Goal: Transaction & Acquisition: Purchase product/service

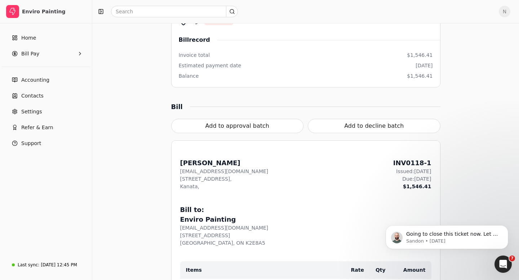
scroll to position [181, 0]
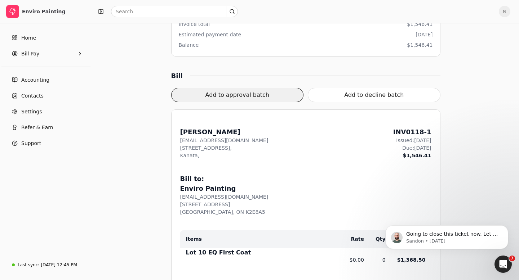
click at [274, 98] on button "Add to approval batch" at bounding box center [237, 95] width 133 height 14
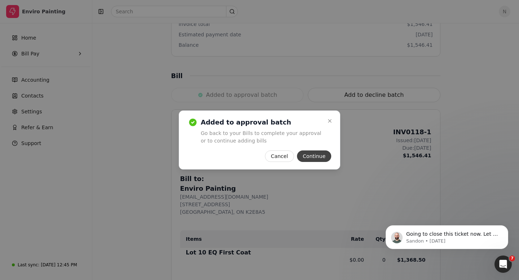
click at [319, 157] on button "Continue" at bounding box center [314, 157] width 34 height 12
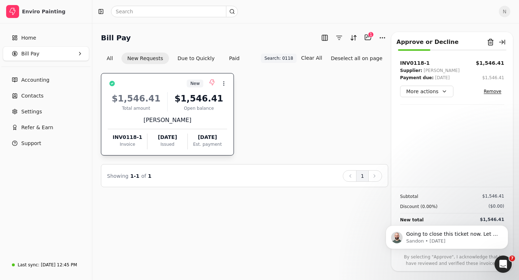
click at [138, 58] on button "New Requests" at bounding box center [144, 59] width 47 height 12
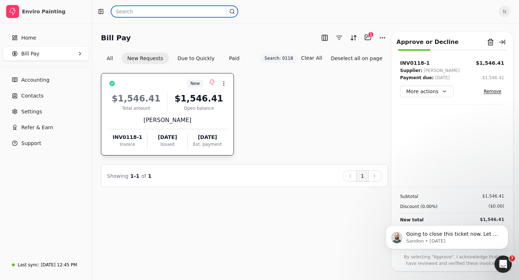
click at [139, 12] on input "text" at bounding box center [174, 12] width 127 height 12
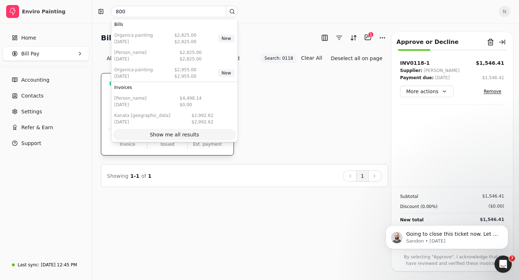
click at [165, 134] on div "Show me all results" at bounding box center [174, 135] width 49 height 8
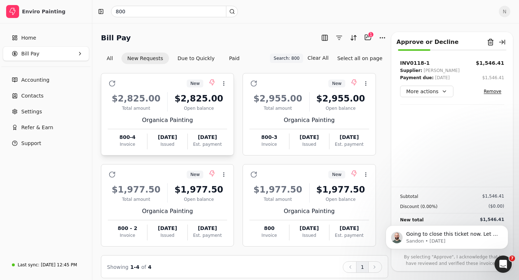
click at [184, 121] on div "Organica Painting" at bounding box center [167, 120] width 119 height 9
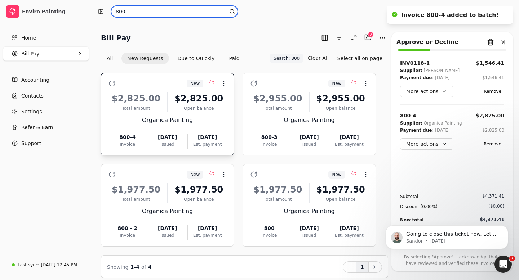
click at [128, 10] on input "800" at bounding box center [174, 12] width 127 height 12
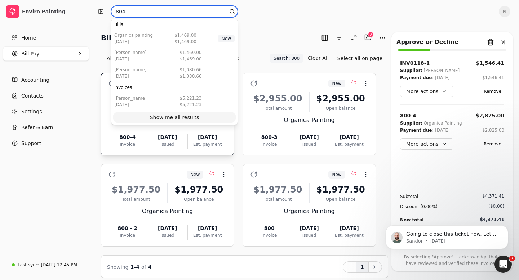
type input "804"
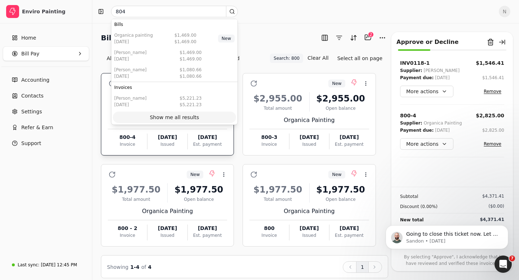
click at [181, 119] on div "Show me all results" at bounding box center [174, 118] width 49 height 8
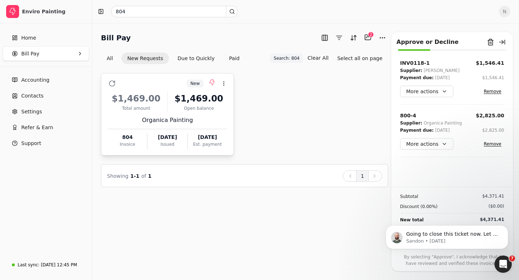
click at [195, 102] on div "$1,469.00" at bounding box center [198, 98] width 57 height 13
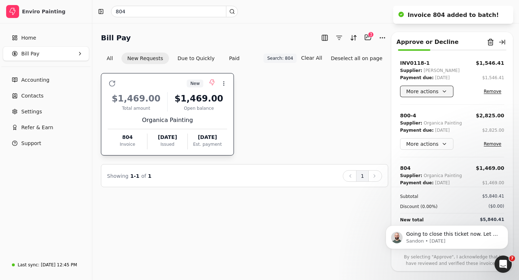
click at [440, 94] on button "More actions" at bounding box center [426, 92] width 53 height 12
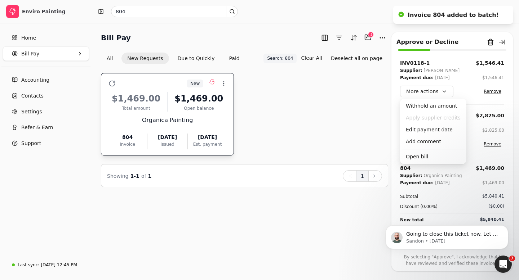
click at [326, 128] on div "New Context Menu Button $1,469.00 Total amount $1,469.00 Open balance Organica …" at bounding box center [244, 114] width 287 height 83
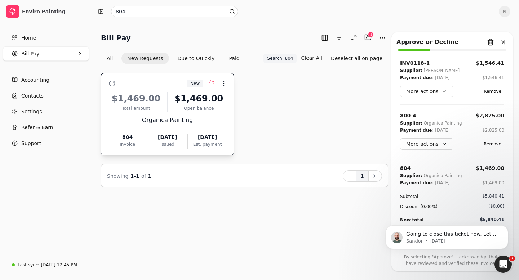
scroll to position [24, 0]
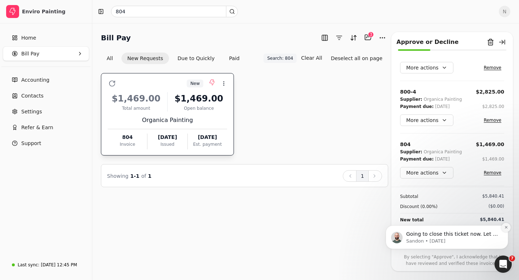
click at [508, 227] on icon "Dismiss notification" at bounding box center [506, 228] width 4 height 4
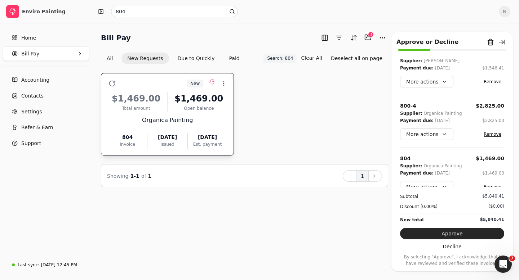
scroll to position [0, 0]
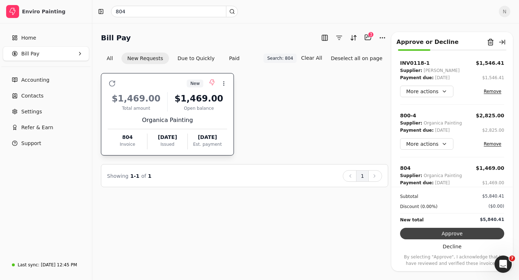
click at [447, 233] on button "Approve" at bounding box center [452, 234] width 104 height 12
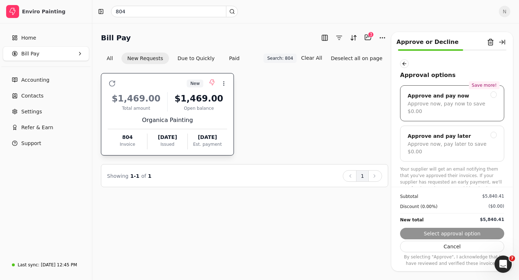
click at [494, 97] on div at bounding box center [493, 95] width 6 height 6
click at [457, 233] on button "Next" at bounding box center [452, 234] width 104 height 12
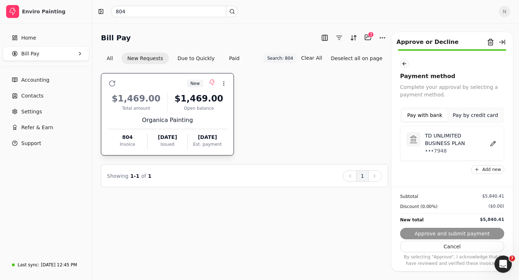
click at [468, 118] on button "Pay by credit card" at bounding box center [475, 115] width 55 height 13
click at [446, 146] on p "•••4003" at bounding box center [439, 147] width 28 height 8
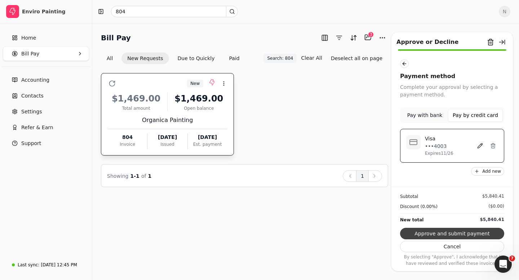
click at [445, 233] on button "Approve and submit payment" at bounding box center [452, 234] width 104 height 12
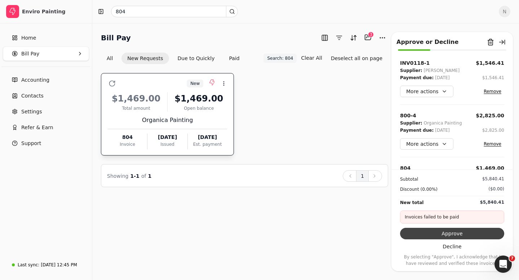
click at [455, 234] on button "Approve" at bounding box center [452, 234] width 104 height 12
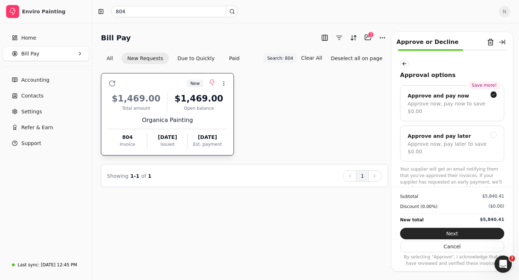
click at [455, 234] on button "Next" at bounding box center [452, 234] width 104 height 12
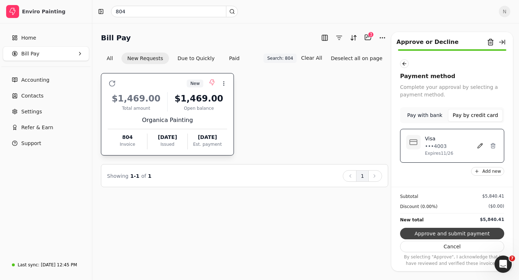
click at [458, 235] on button "Approve and submit payment" at bounding box center [452, 234] width 104 height 12
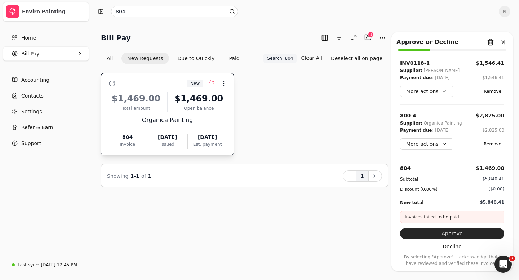
click at [8, 10] on span "button" at bounding box center [12, 11] width 13 height 13
click at [49, 12] on div "Enviro Painting" at bounding box center [54, 11] width 64 height 7
click at [504, 14] on span "N" at bounding box center [505, 12] width 12 height 12
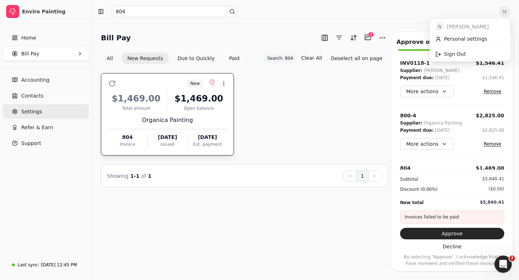
click at [46, 111] on link "Settings" at bounding box center [46, 111] width 86 height 14
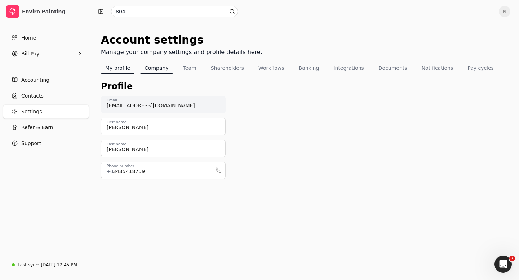
click at [152, 71] on button "Company" at bounding box center [156, 68] width 33 height 12
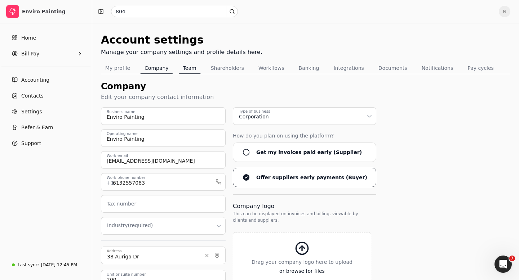
click at [191, 70] on button "Team" at bounding box center [190, 68] width 22 height 12
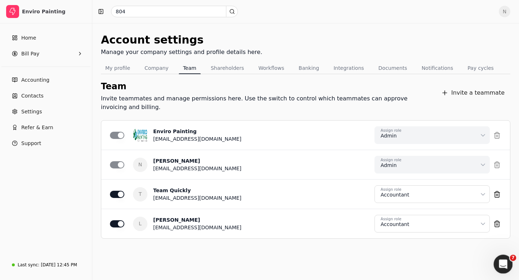
click at [506, 264] on icon "Open Intercom Messenger" at bounding box center [502, 264] width 12 height 12
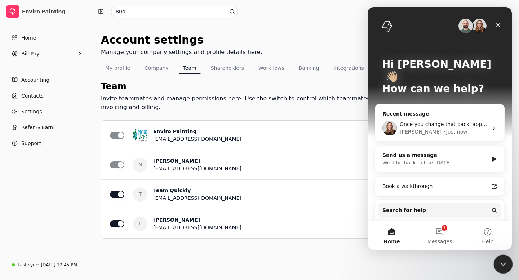
click at [467, 128] on div "[PERSON_NAME] • Just now" at bounding box center [444, 132] width 89 height 8
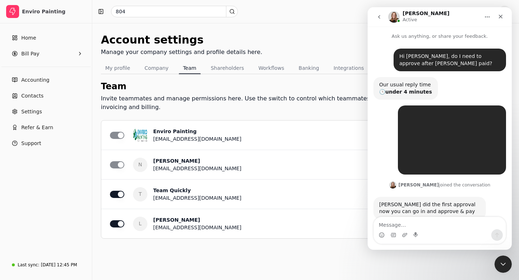
click at [399, 227] on textarea "Message…" at bounding box center [440, 223] width 132 height 12
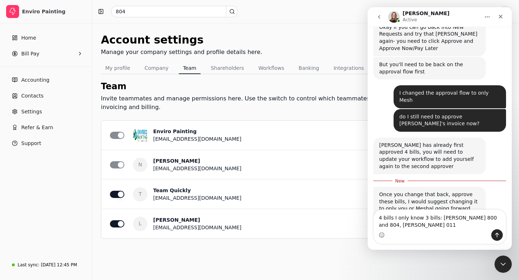
type textarea "4 bills I only know 3 bills: [PERSON_NAME] 800 and 804, [PERSON_NAME] 0118"
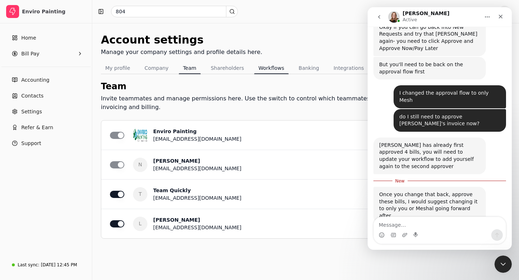
click at [265, 72] on button "Workflows" at bounding box center [271, 68] width 35 height 12
click at [268, 69] on button "Workflows" at bounding box center [271, 68] width 35 height 12
click at [224, 71] on button "Shareholders" at bounding box center [227, 68] width 42 height 12
click at [259, 70] on button "Workflows" at bounding box center [271, 68] width 35 height 12
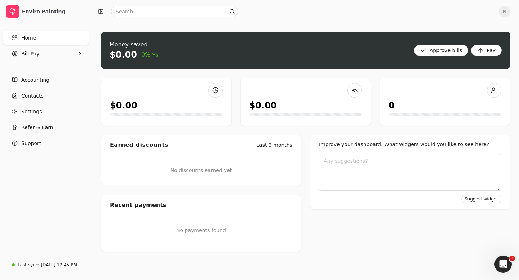
click at [506, 13] on span "N" at bounding box center [505, 12] width 12 height 12
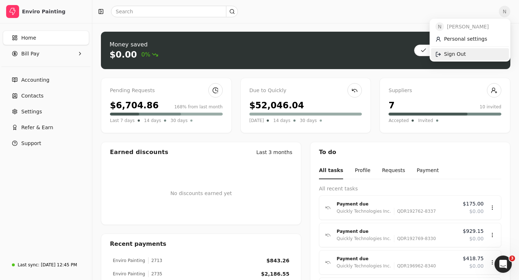
click at [454, 53] on span "Sign Out" at bounding box center [455, 54] width 22 height 8
